Goal: Information Seeking & Learning: Learn about a topic

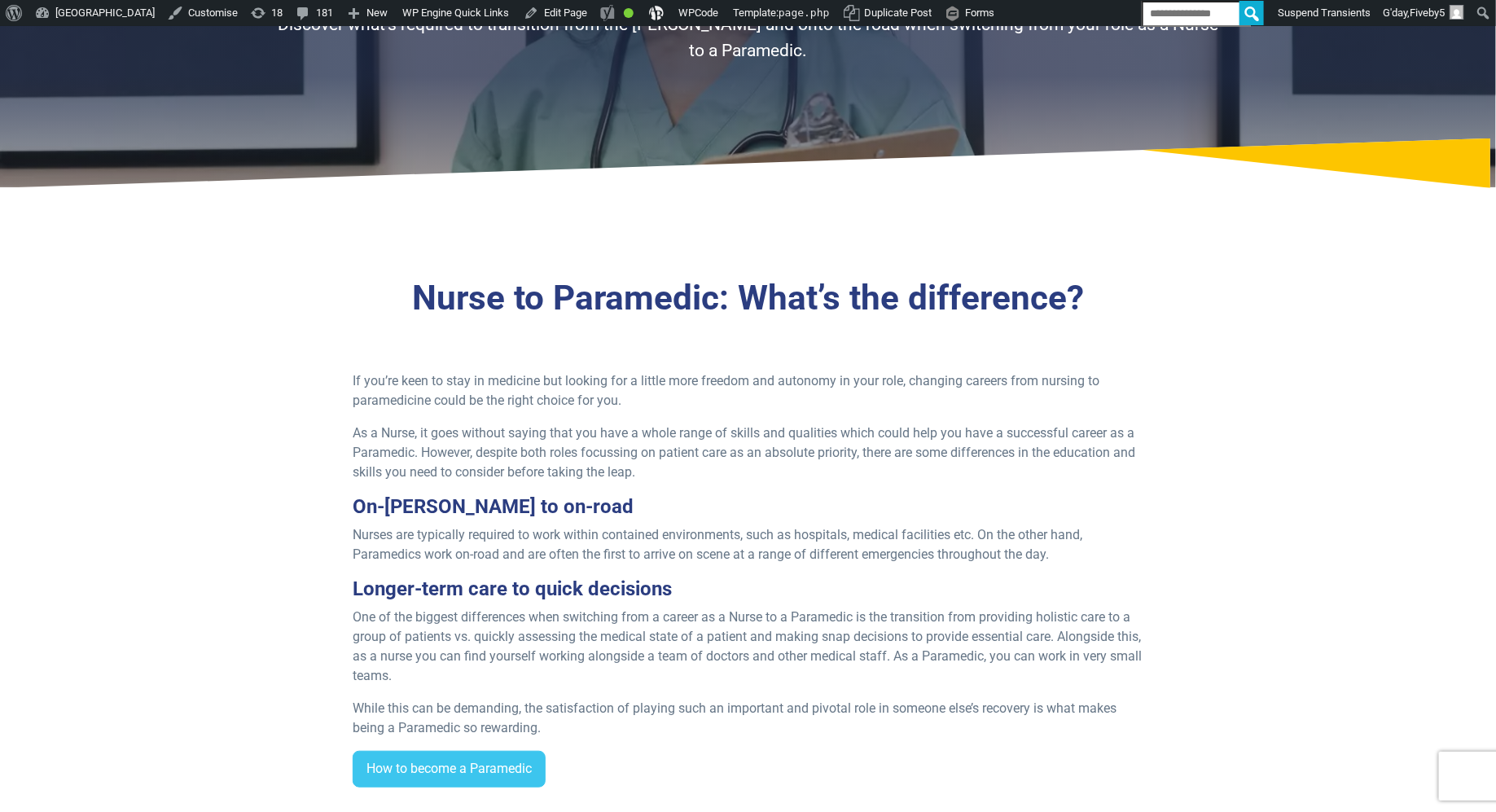
scroll to position [299, 0]
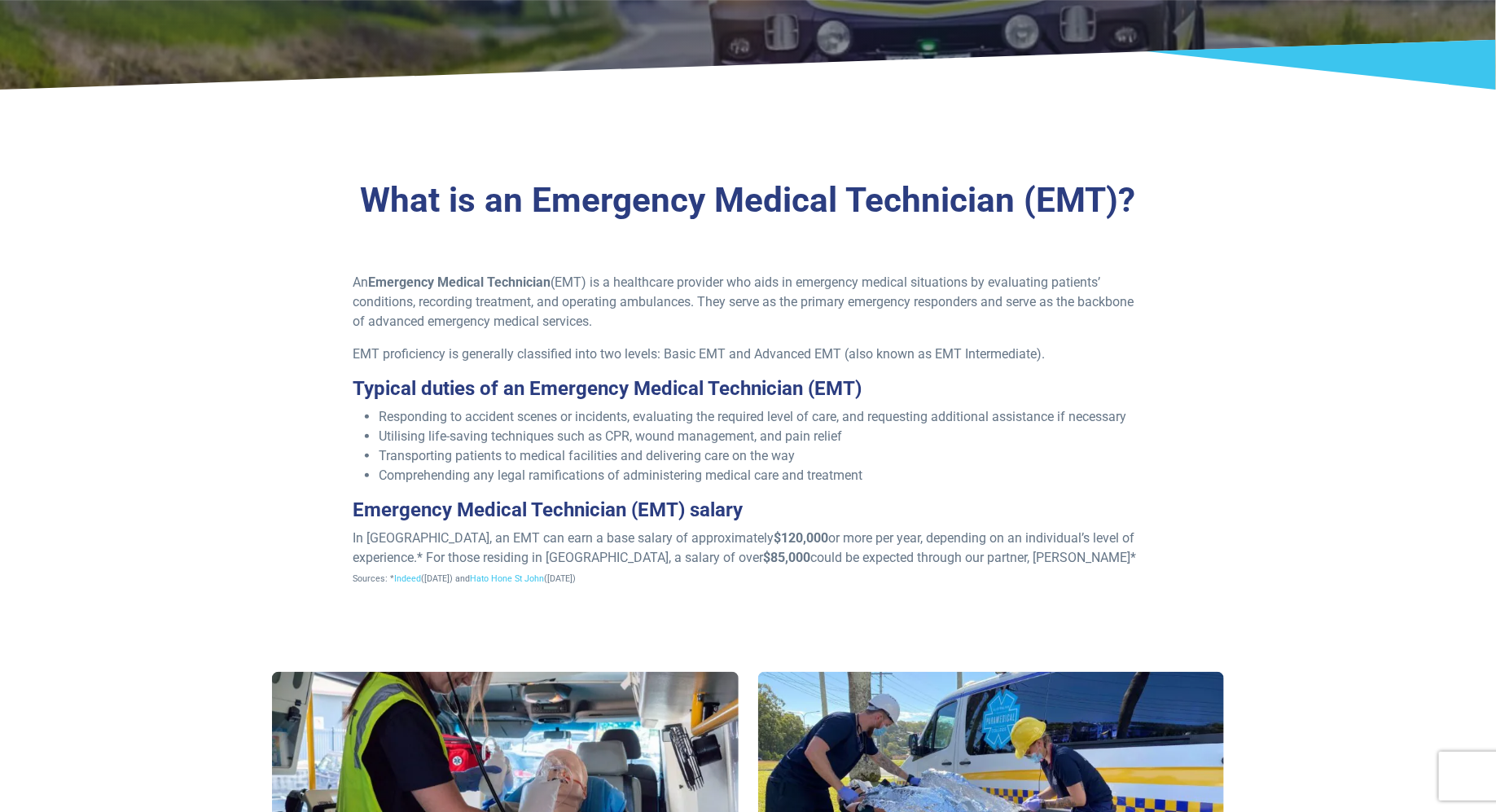
scroll to position [141, 0]
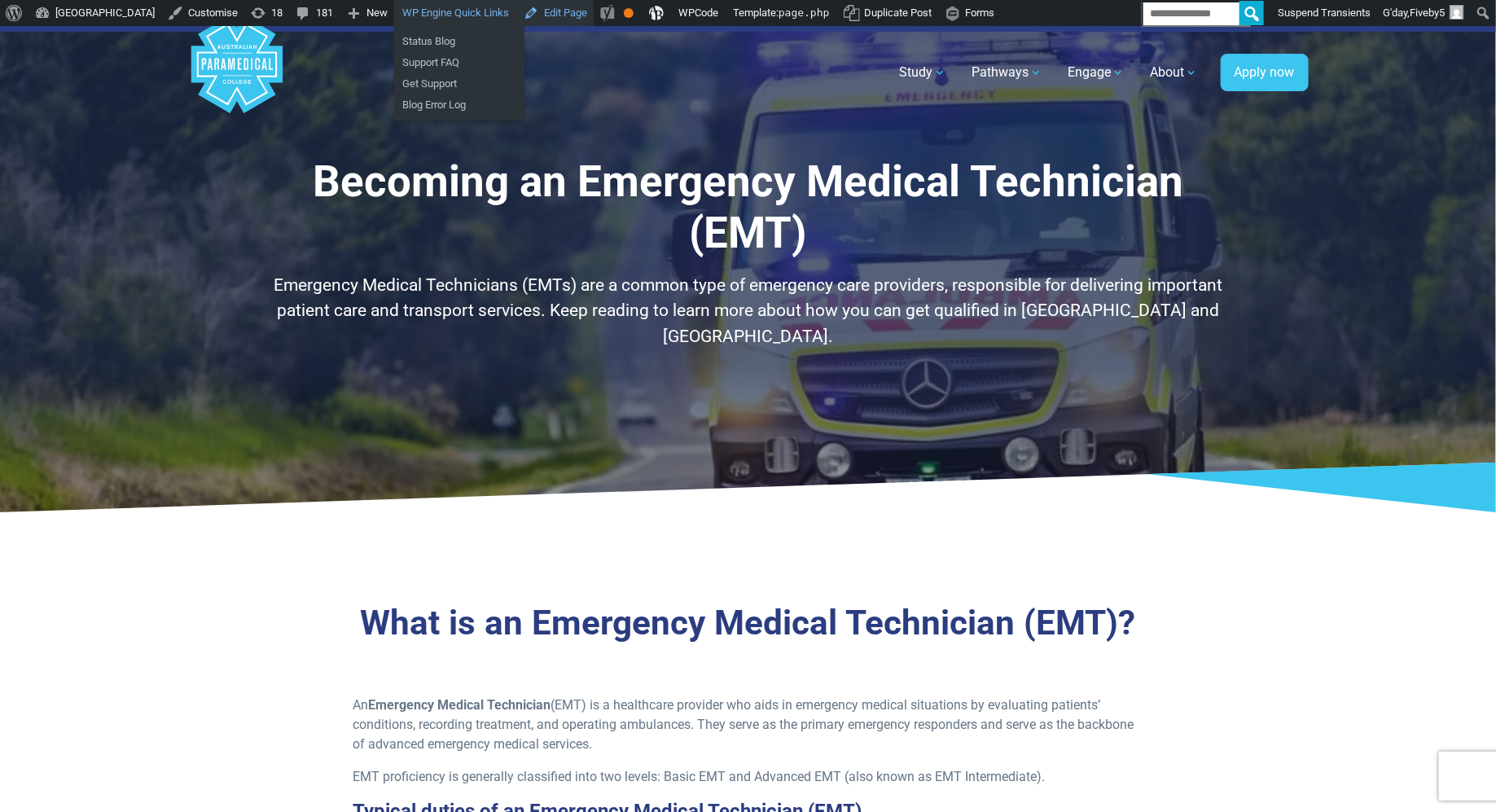
click at [594, 17] on link "Edit Page" at bounding box center [556, 12] width 76 height 26
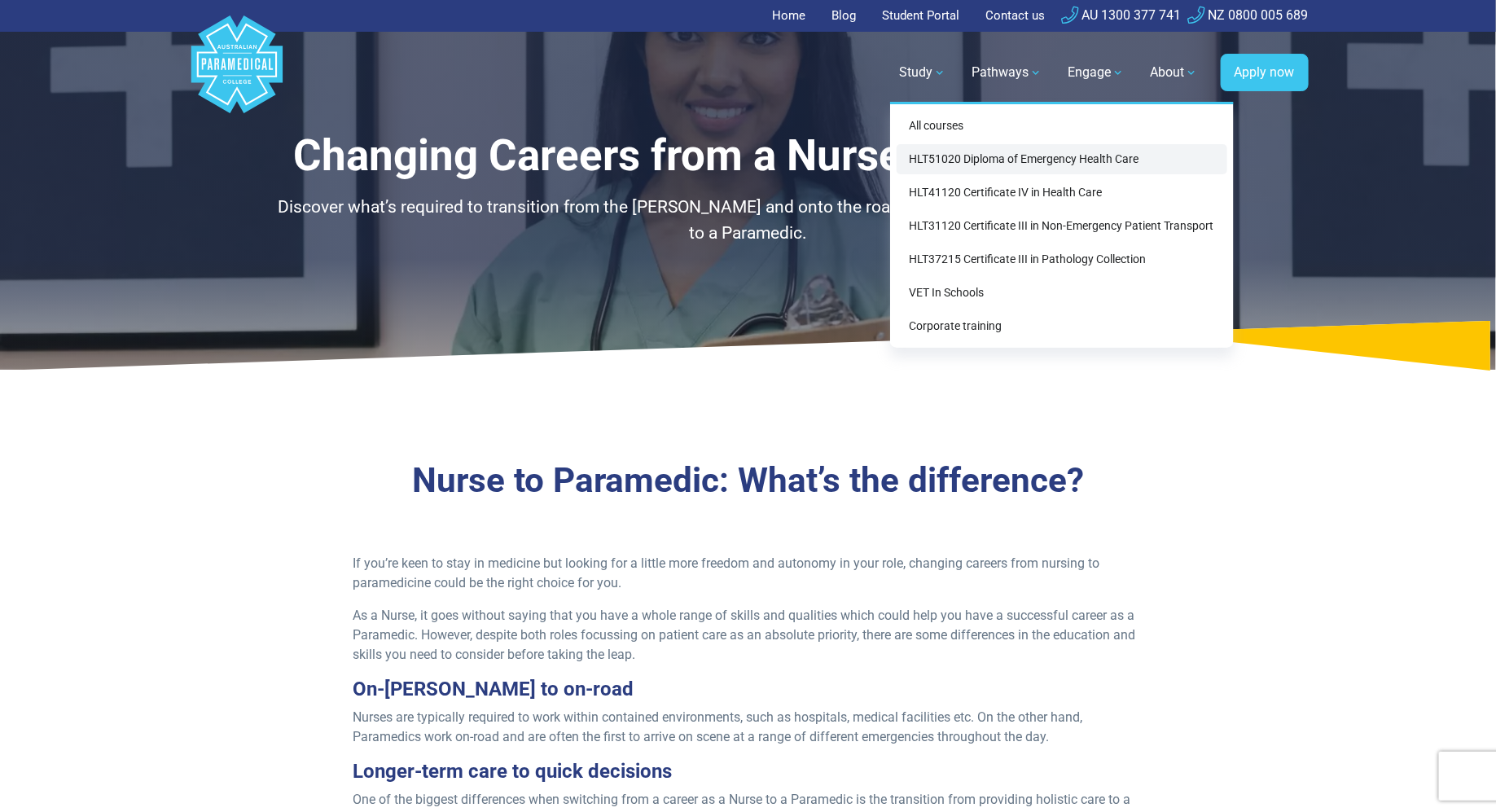
click at [969, 161] on link "HLT51020 Diploma of Emergency Health Care" at bounding box center [1062, 159] width 331 height 30
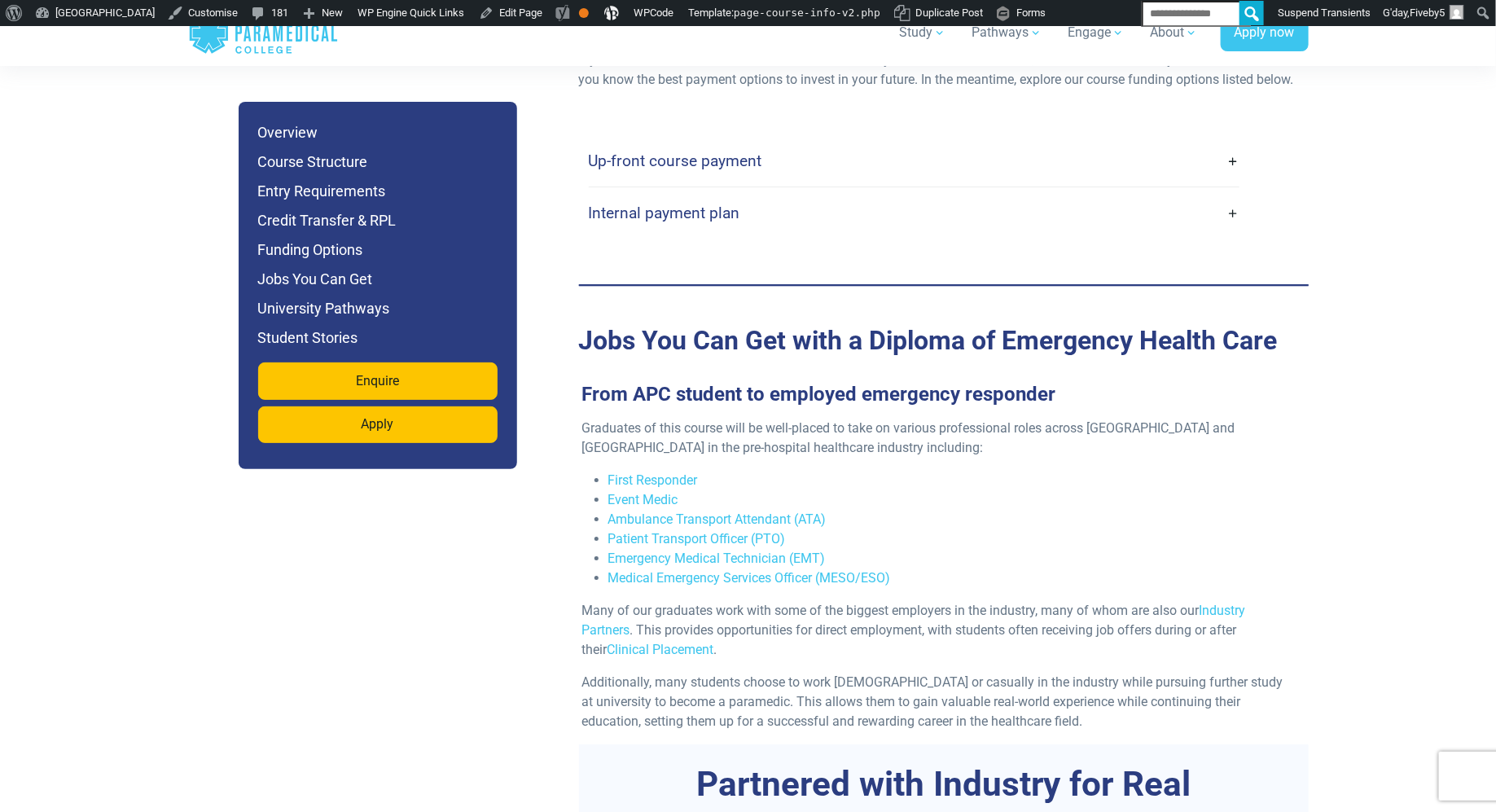
scroll to position [5112, 0]
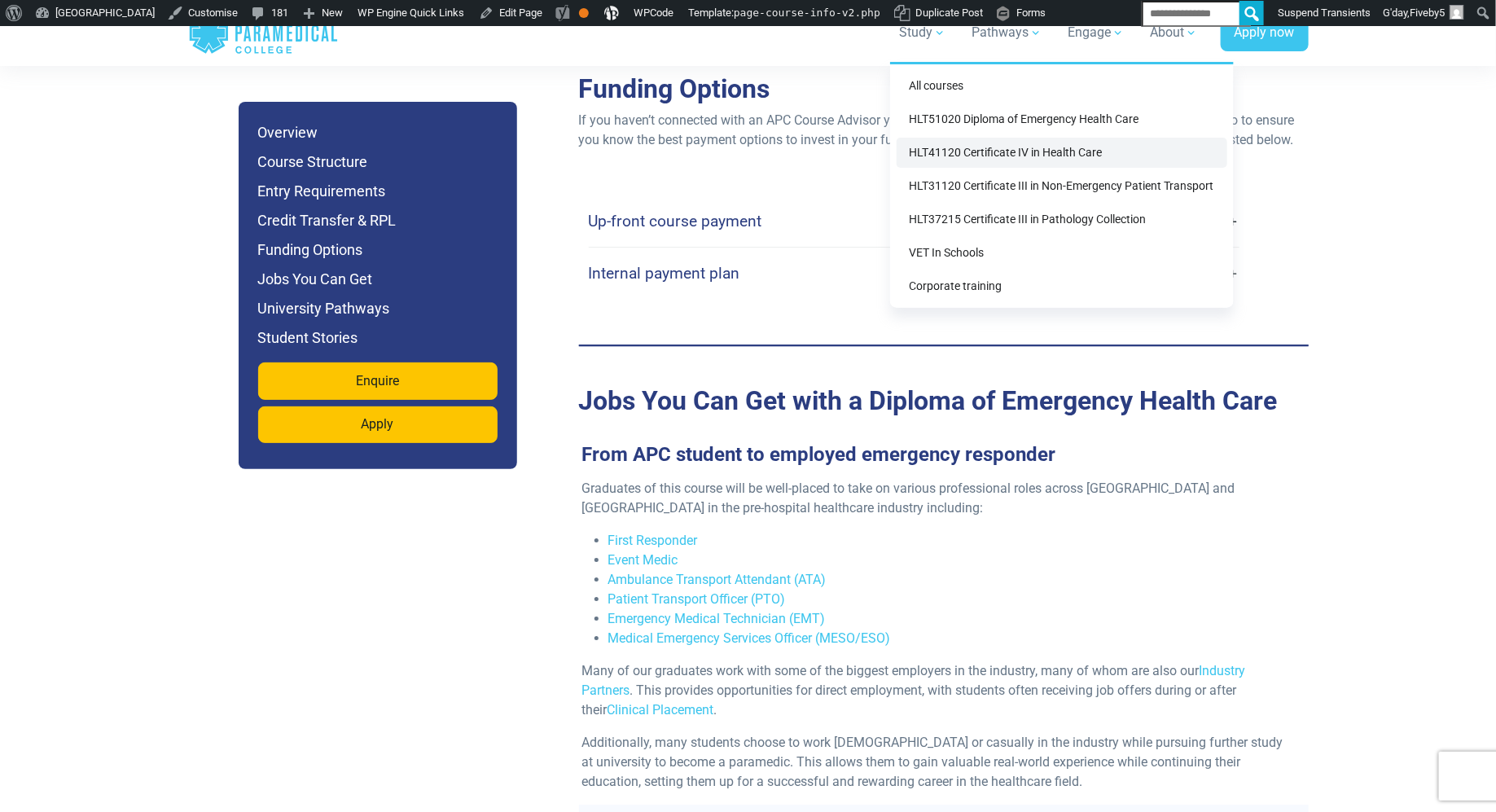
click at [960, 154] on link "HLT41120 Certificate IV in Health Care" at bounding box center [1062, 153] width 331 height 30
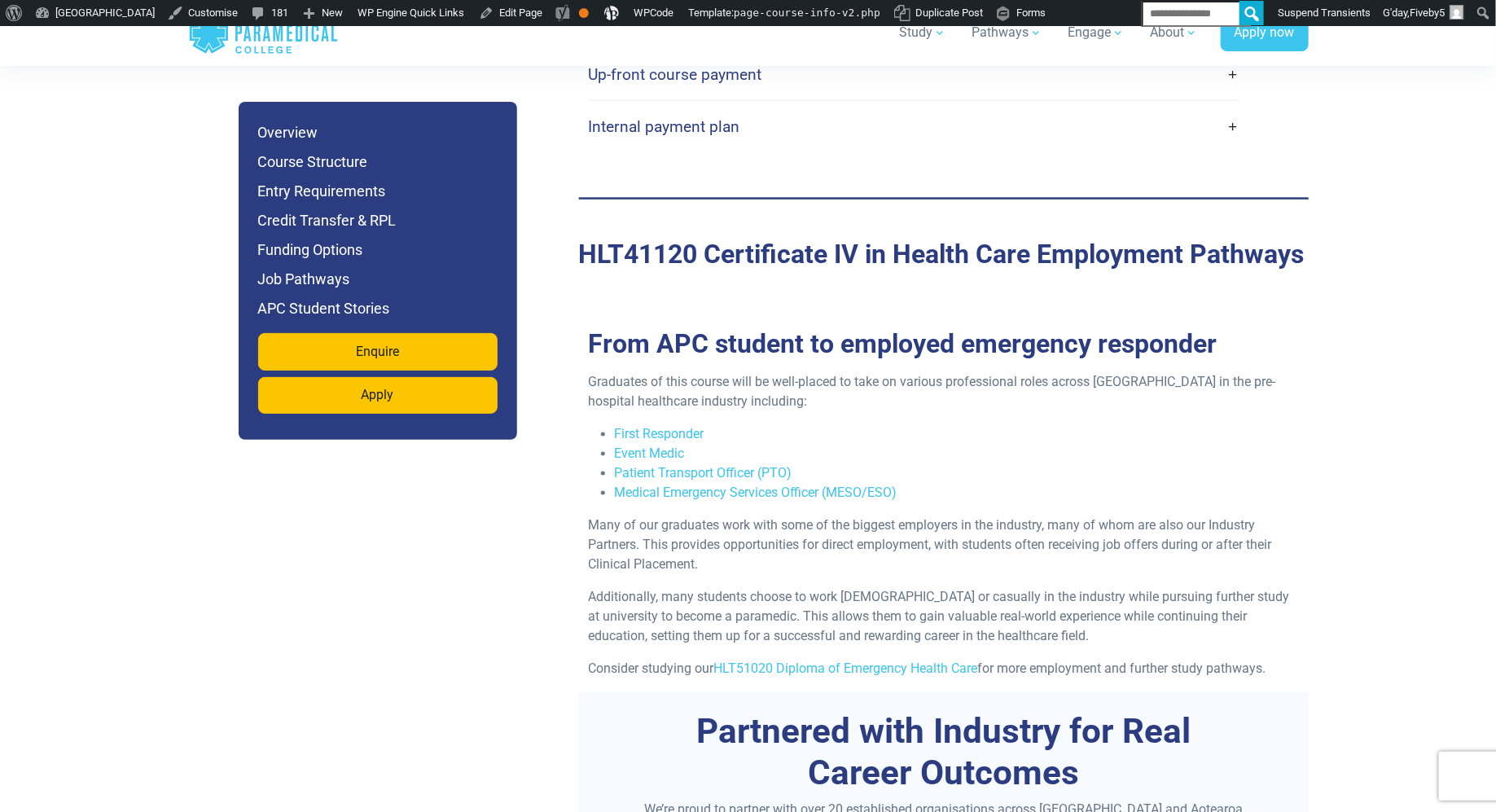
scroll to position [4084, 0]
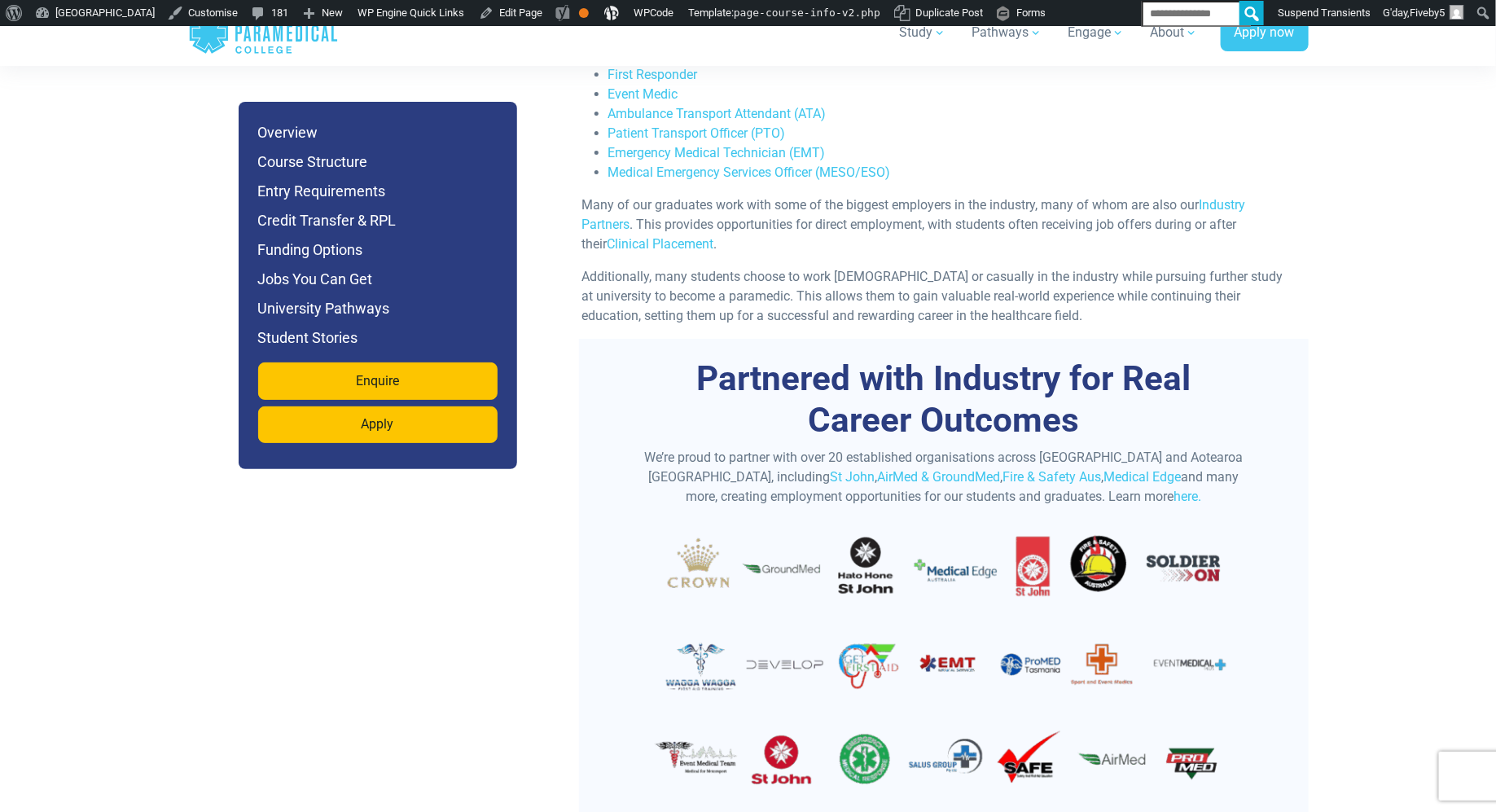
scroll to position [5572, 0]
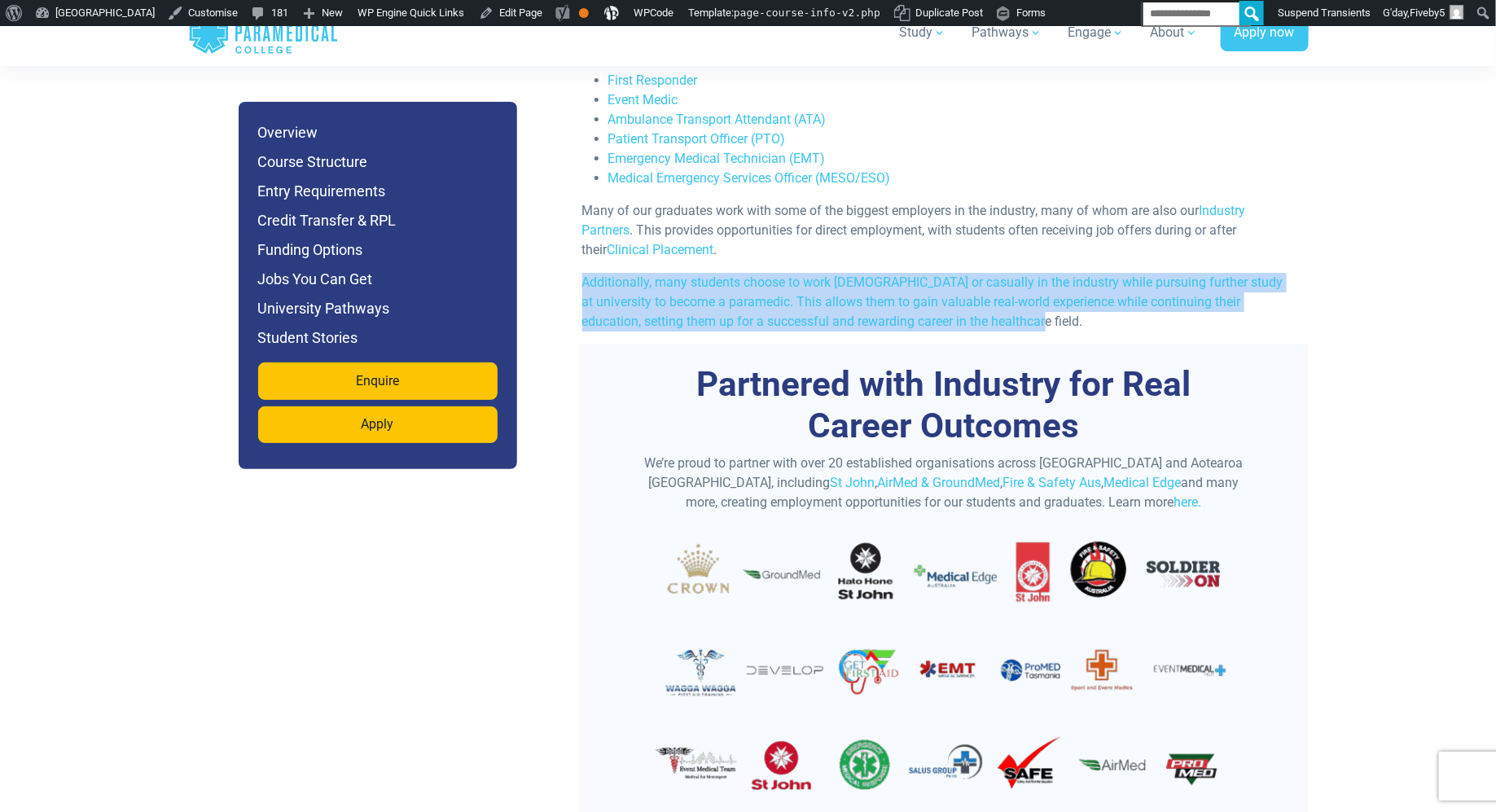
drag, startPoint x: 1015, startPoint y: 340, endPoint x: 575, endPoint y: 306, distance: 441.3
click at [575, 306] on div "Graduates of this course will be well-placed to take on various professional ro…" at bounding box center [937, 182] width 730 height 325
copy p "Additionally, many students choose to work part-time or casually in the industr…"
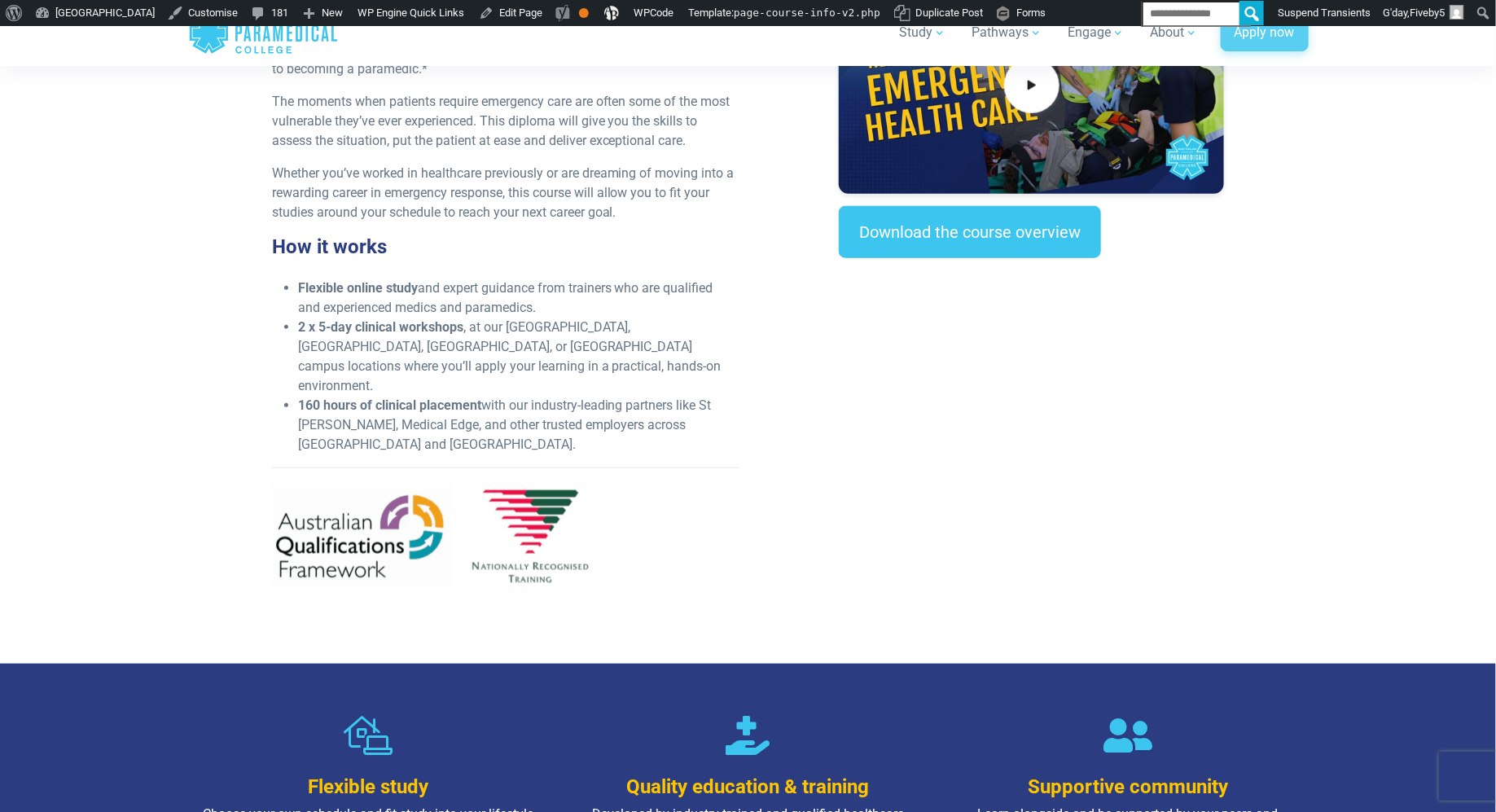
scroll to position [661, 0]
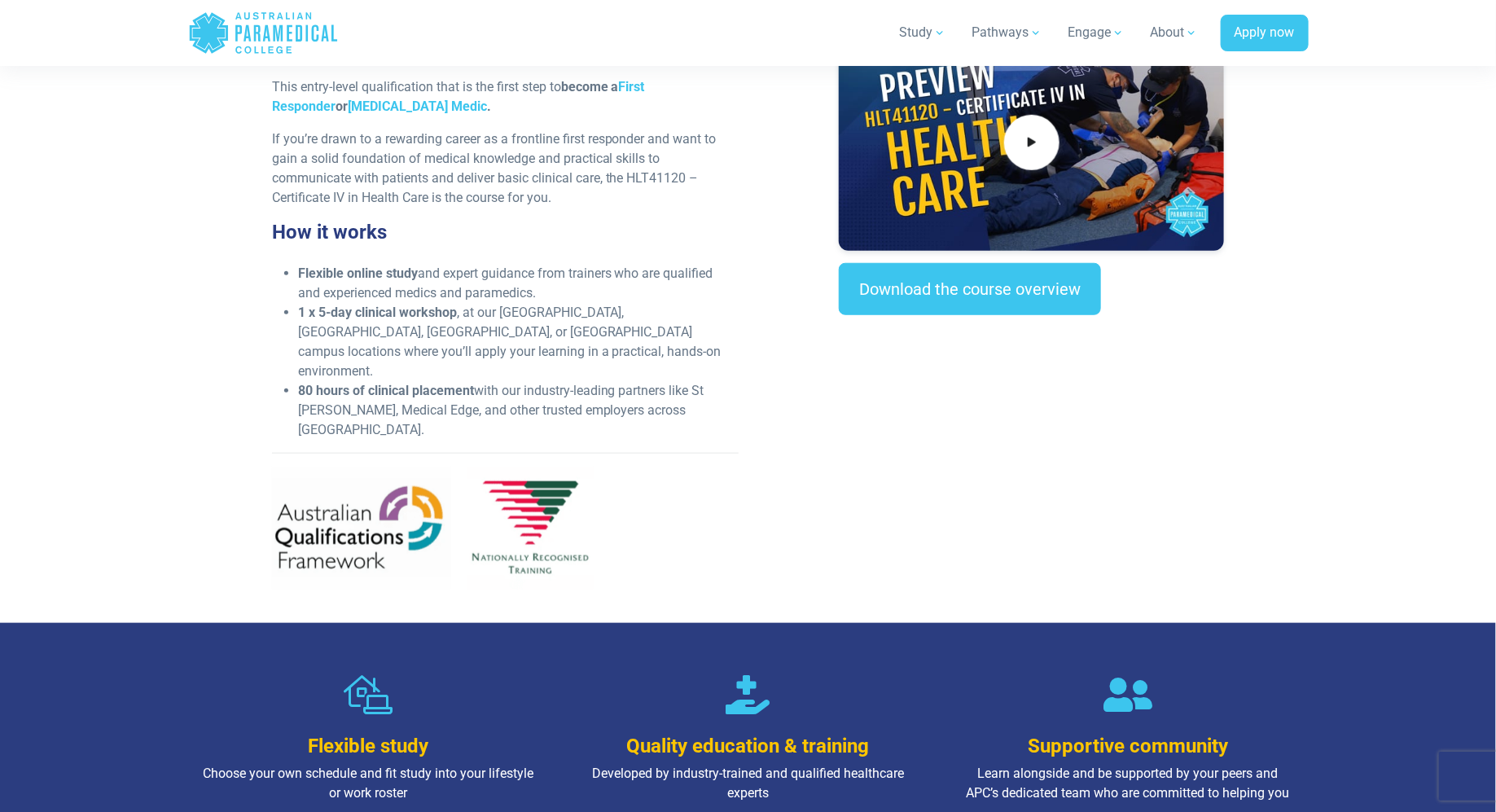
scroll to position [450, 0]
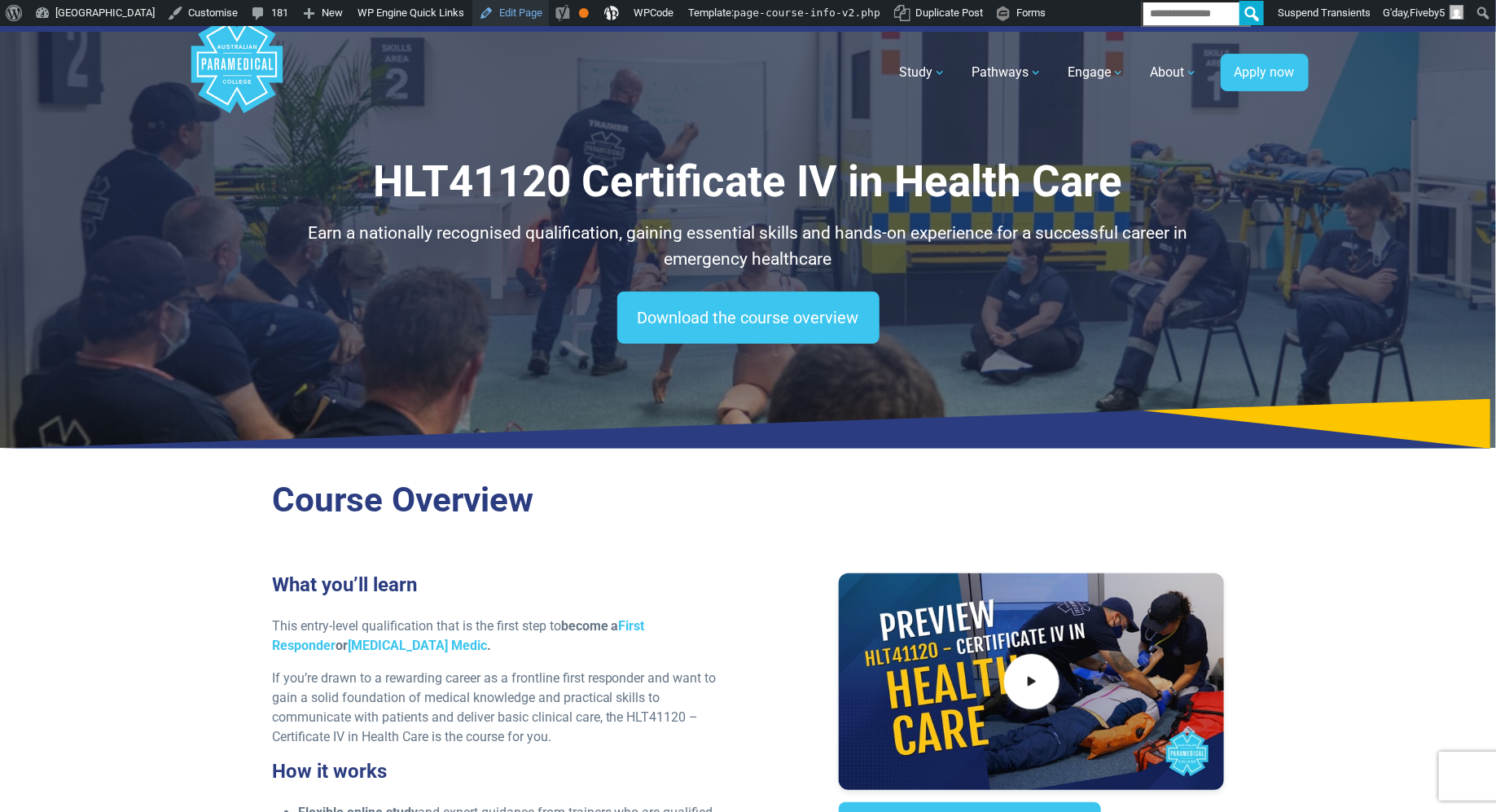
click at [549, 20] on link "Edit Page" at bounding box center [511, 12] width 76 height 26
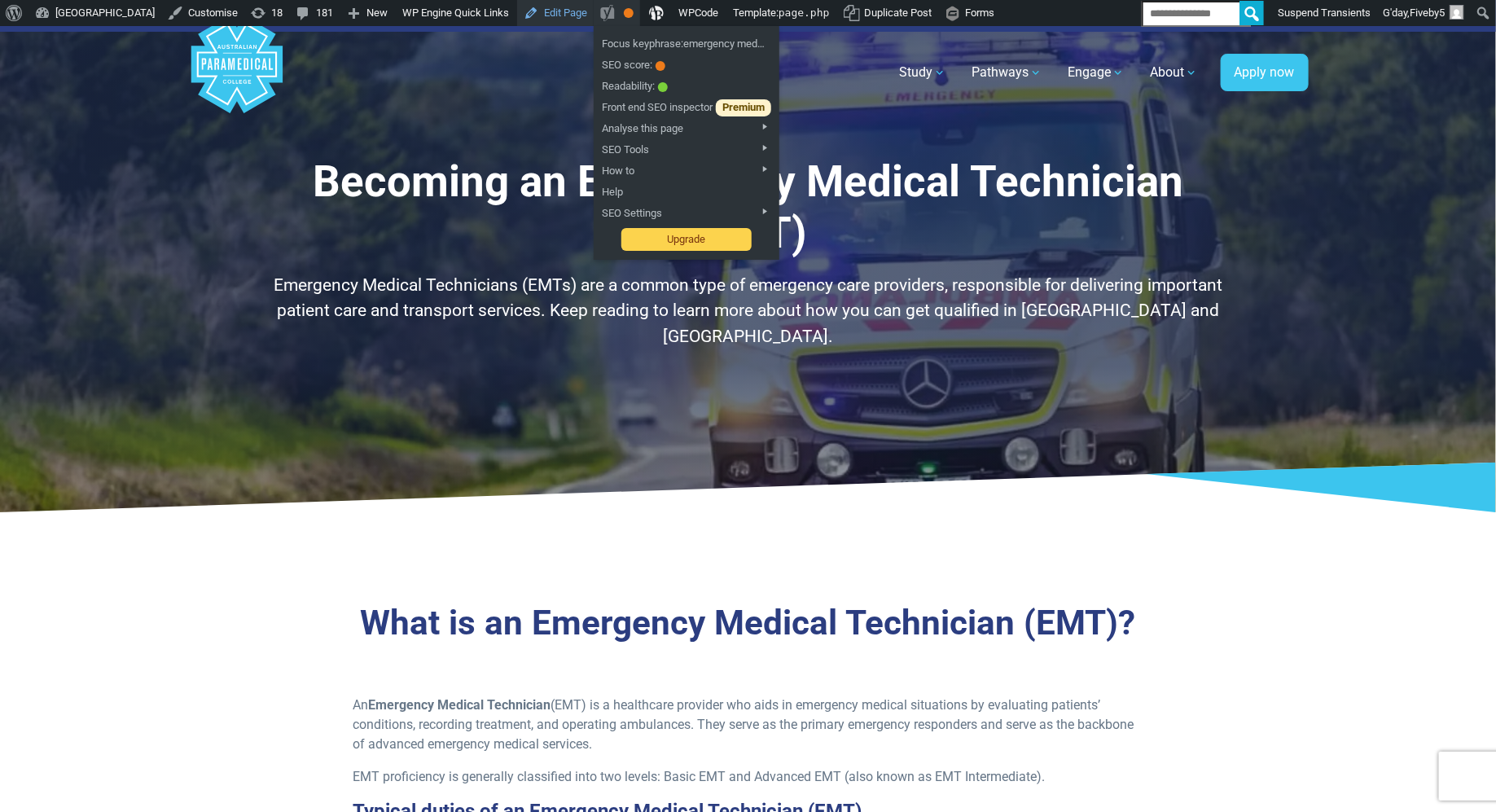
click at [594, 14] on link "Edit Page" at bounding box center [556, 12] width 76 height 26
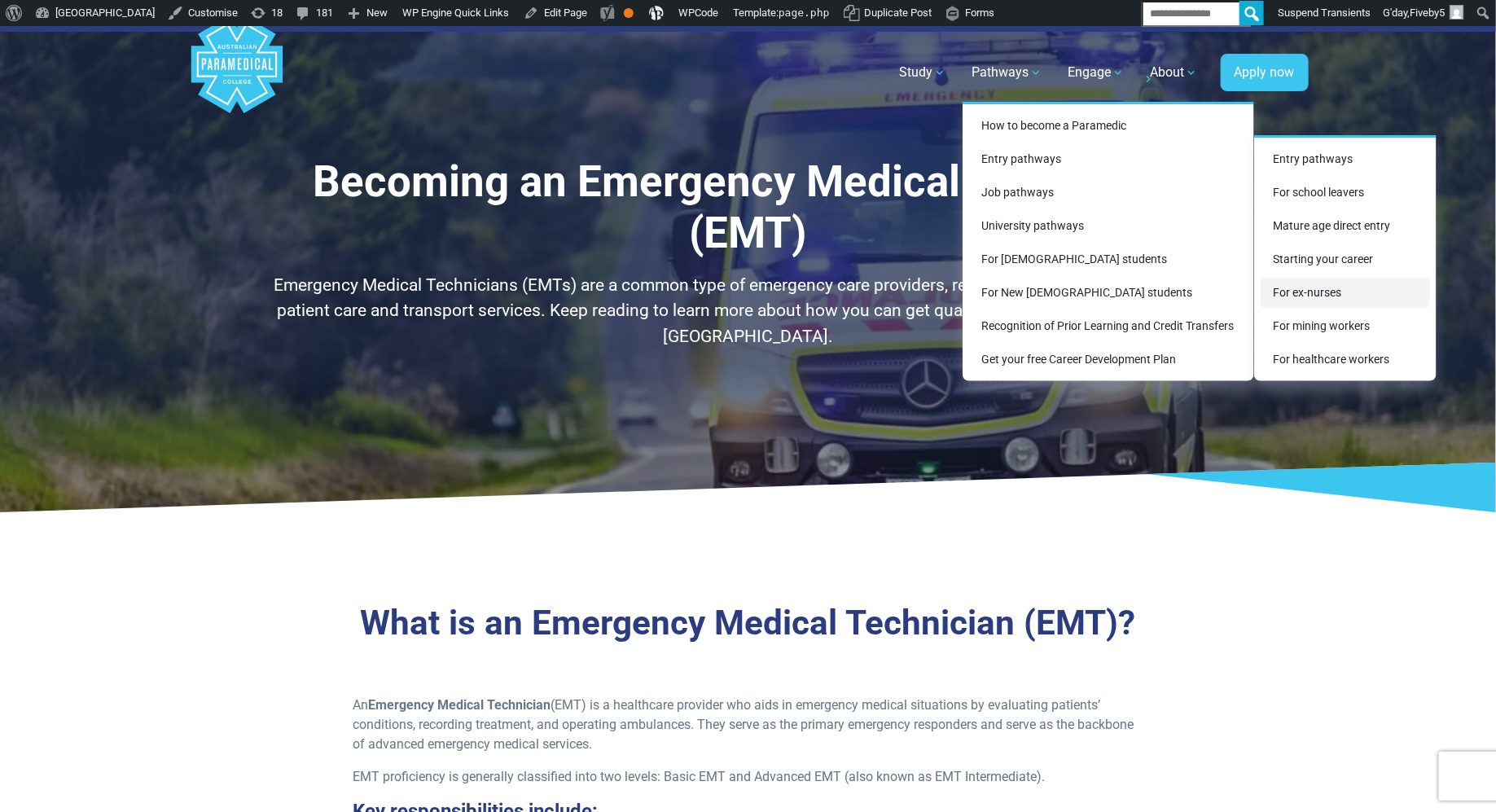
click at [1323, 289] on link "For ex-nurses" at bounding box center [1346, 292] width 169 height 30
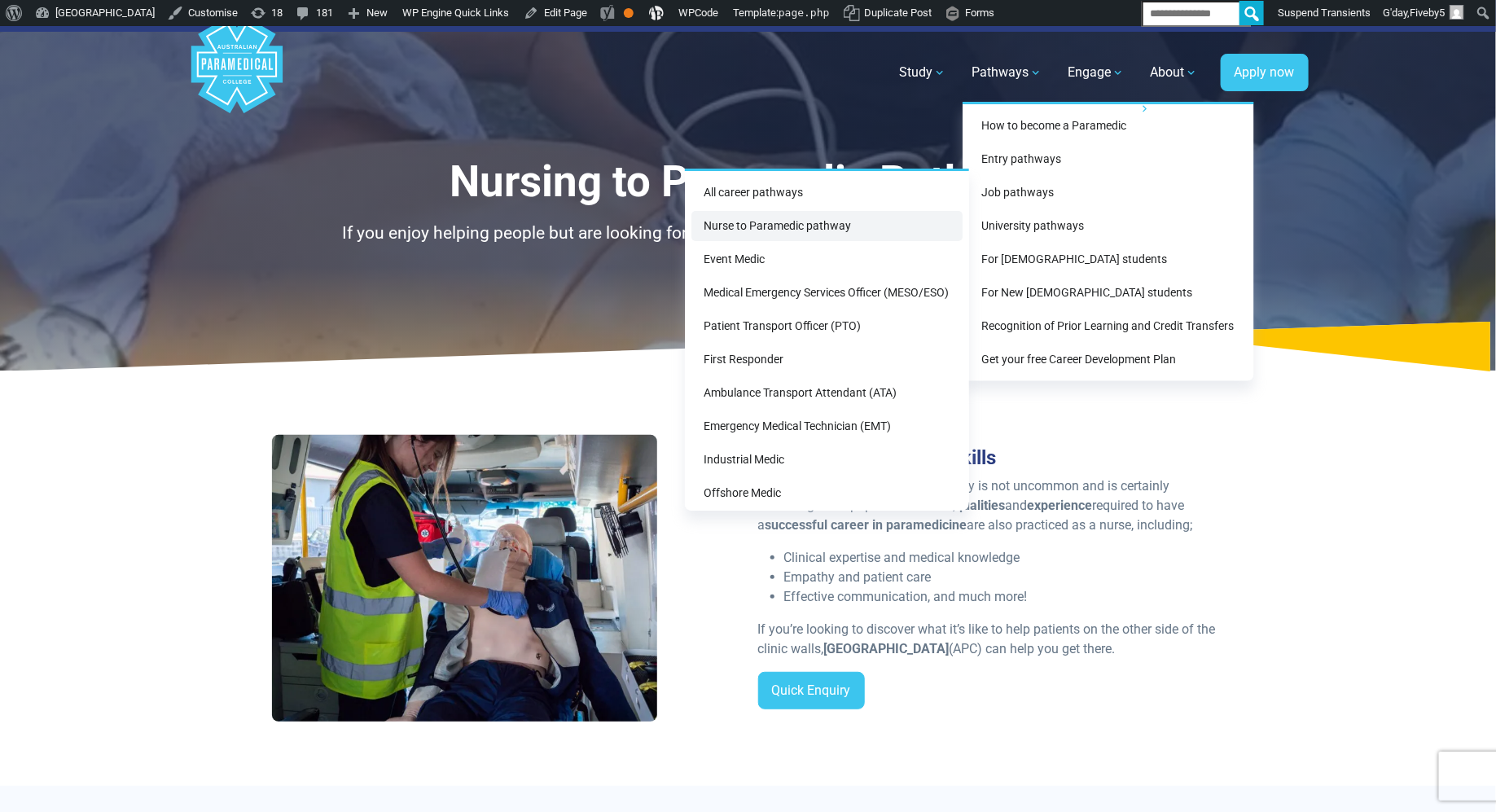
click at [902, 227] on link "Nurse to Paramedic pathway" at bounding box center [827, 226] width 272 height 30
